Goal: Navigation & Orientation: Find specific page/section

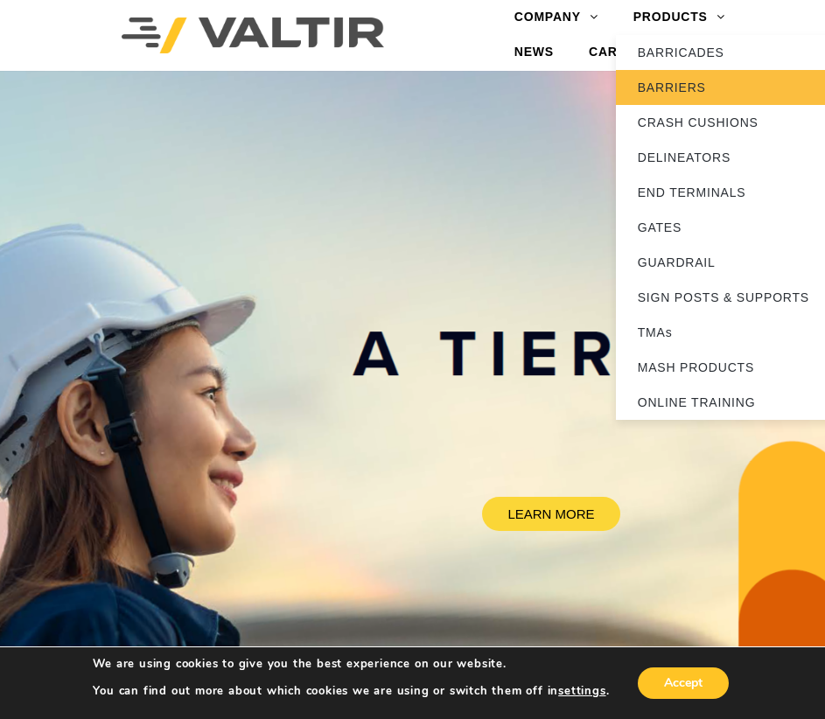
click at [677, 82] on link "BARRIERS" at bounding box center [725, 87] width 219 height 35
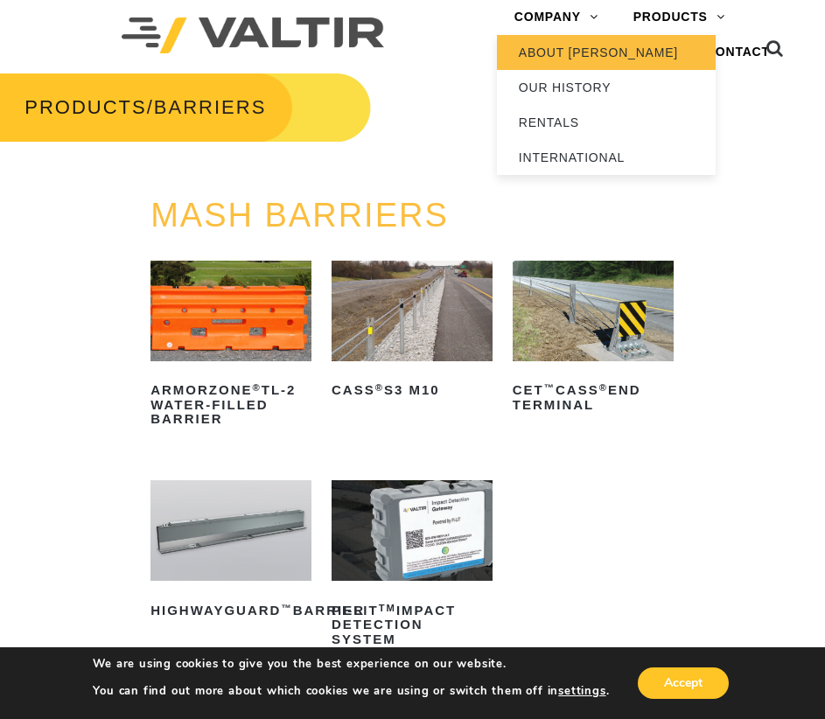
click at [569, 56] on link "ABOUT [PERSON_NAME]" at bounding box center [606, 52] width 219 height 35
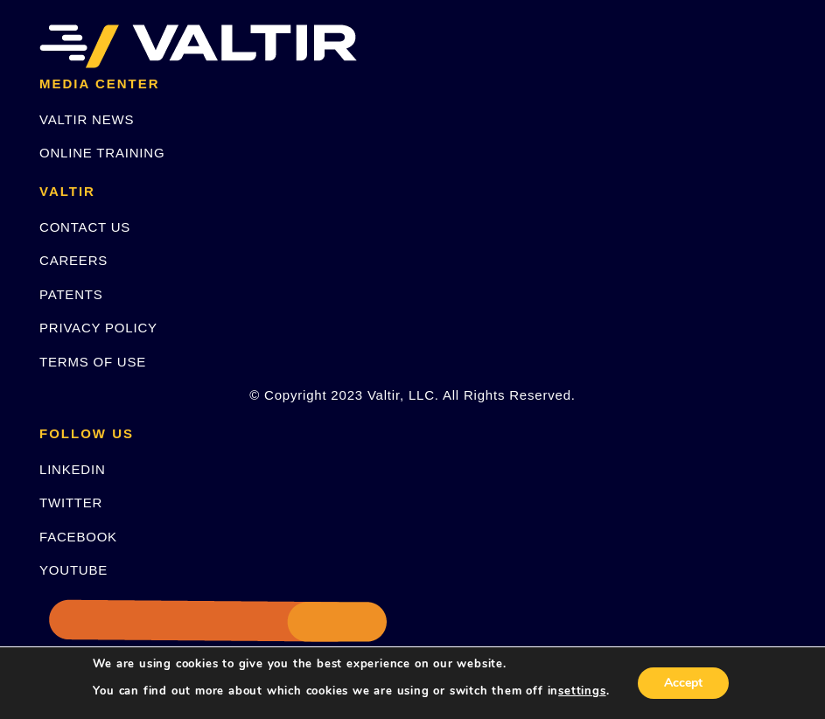
scroll to position [4657, 0]
